Goal: Book appointment/travel/reservation

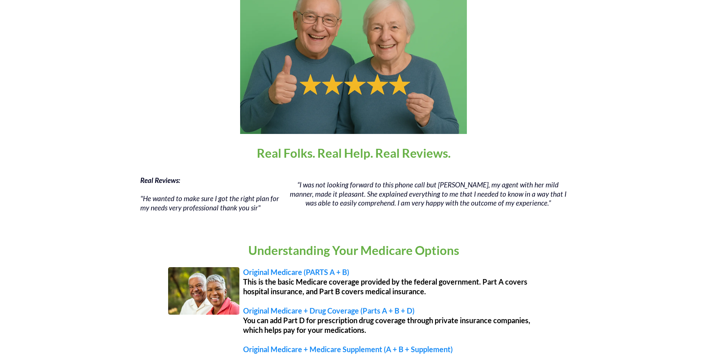
scroll to position [520, 0]
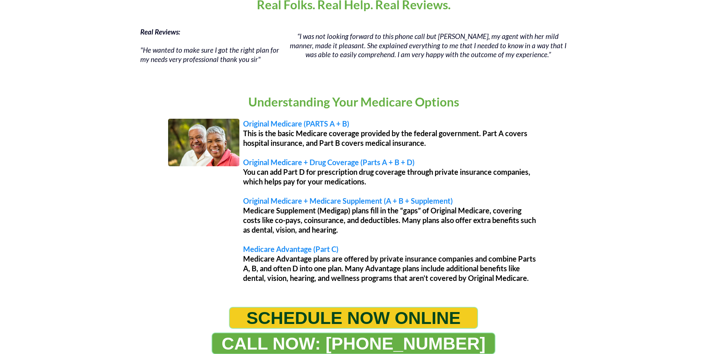
click at [311, 319] on span "SCHEDULE NOW ONLINE" at bounding box center [353, 318] width 214 height 20
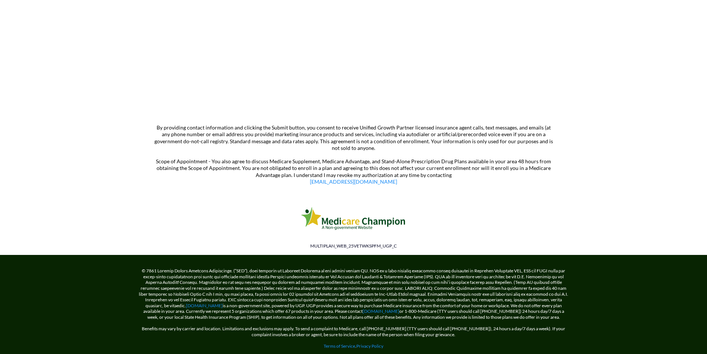
scroll to position [457, 0]
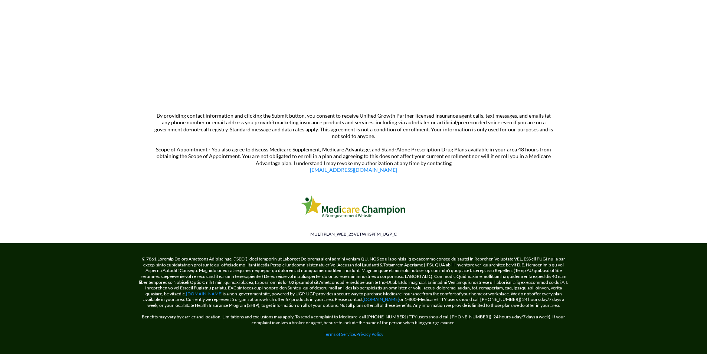
click at [192, 295] on link "[DOMAIN_NAME]" at bounding box center [204, 294] width 37 height 6
